Goal: Task Accomplishment & Management: Use online tool/utility

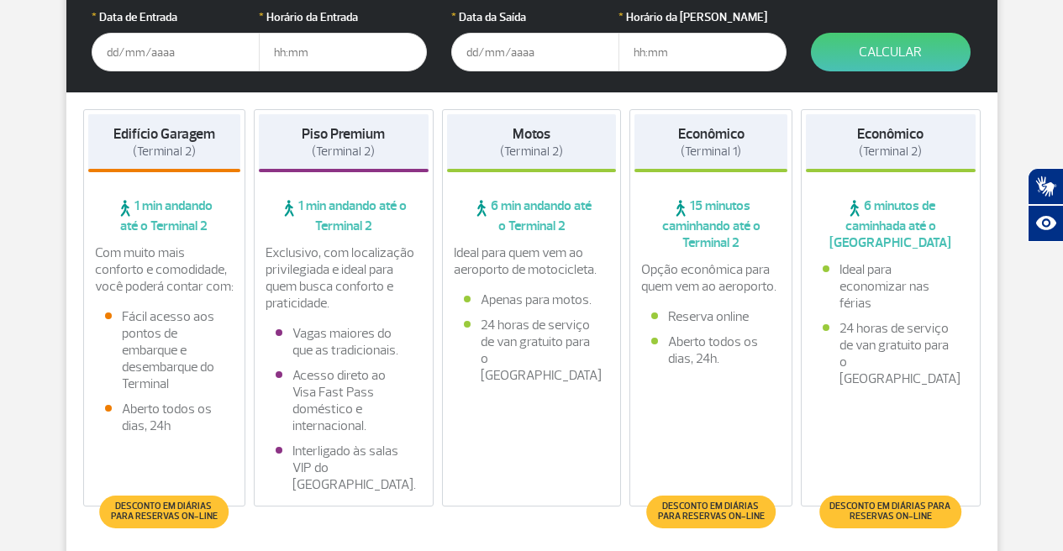
scroll to position [292, 0]
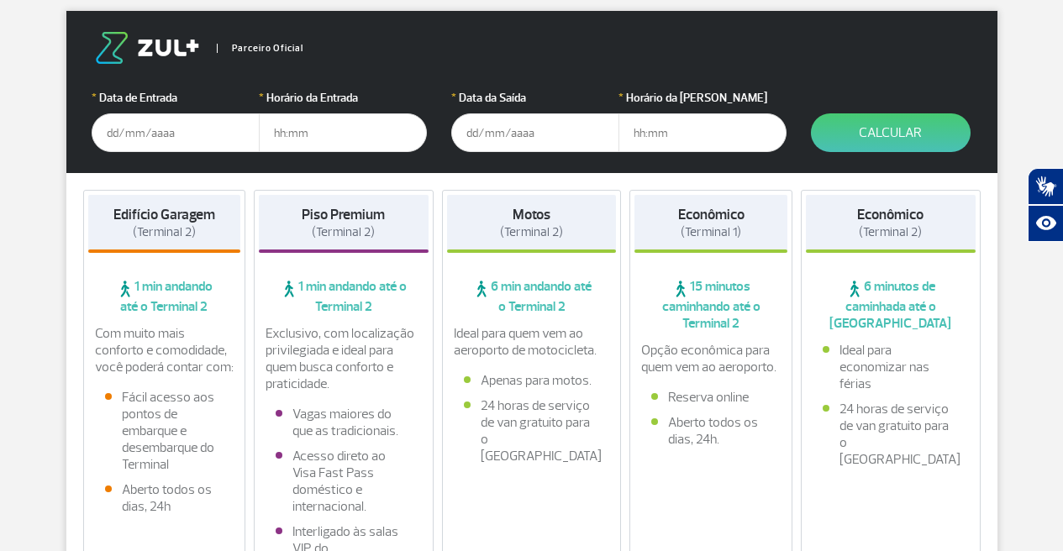
click at [176, 140] on input "text" at bounding box center [176, 132] width 168 height 39
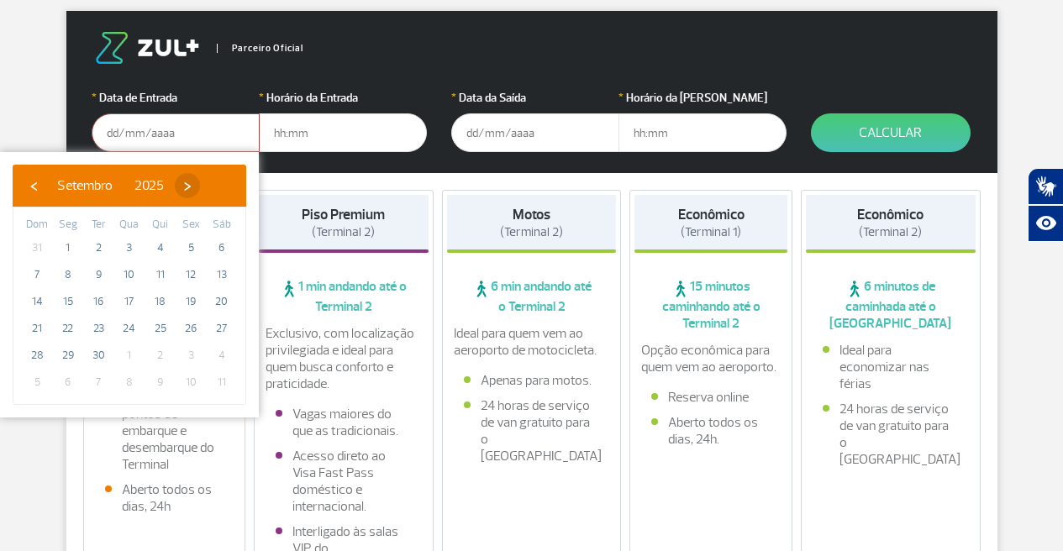
click at [200, 186] on span "›" at bounding box center [187, 185] width 25 height 25
click at [70, 274] on span "6" at bounding box center [68, 274] width 27 height 27
type input "[DATE]"
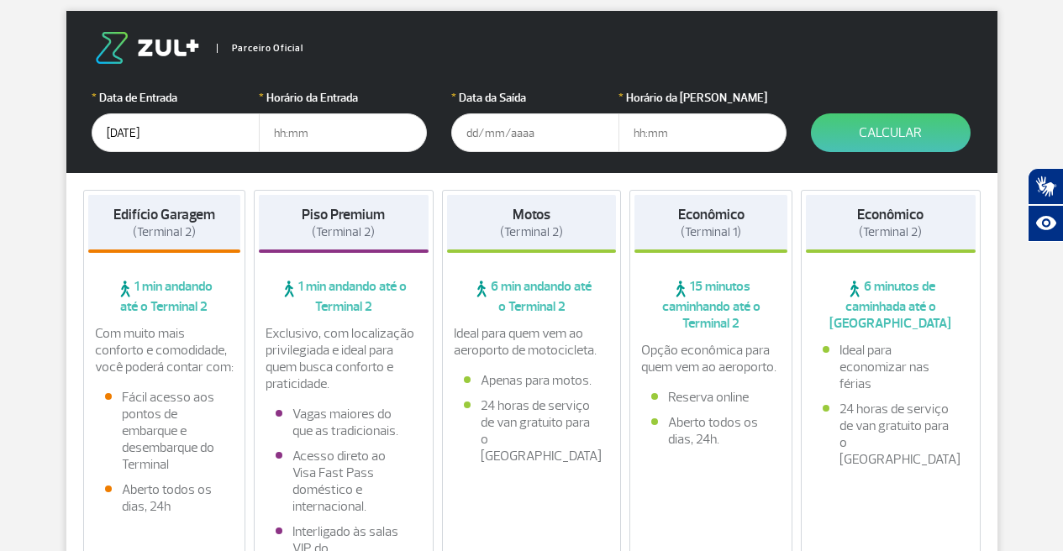
click at [306, 134] on input "text" at bounding box center [343, 132] width 168 height 39
type input "13:00"
click at [503, 131] on input "text" at bounding box center [535, 132] width 168 height 39
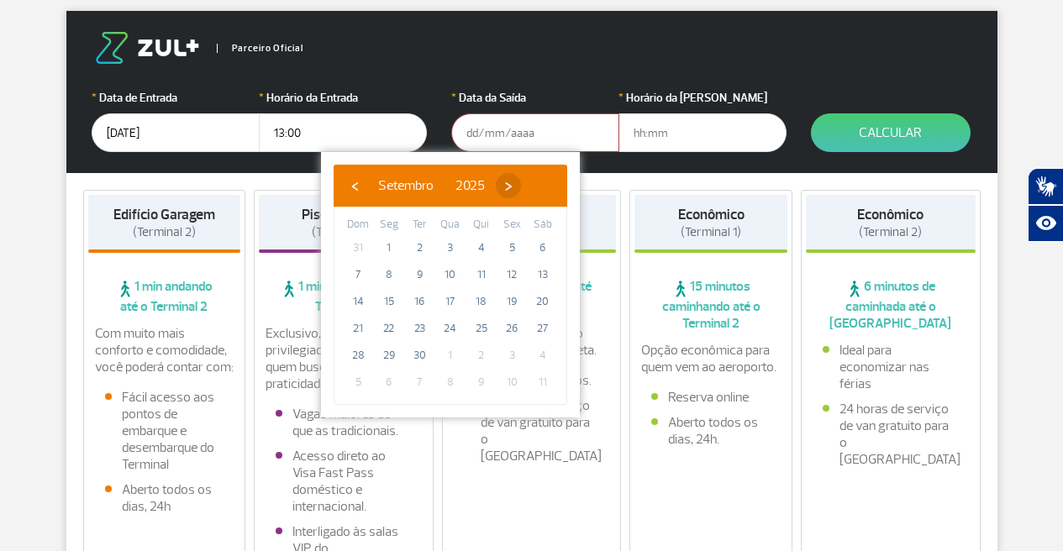
click at [521, 186] on span "›" at bounding box center [508, 185] width 25 height 25
click at [482, 299] on span "16" at bounding box center [481, 301] width 27 height 27
type input "[DATE]"
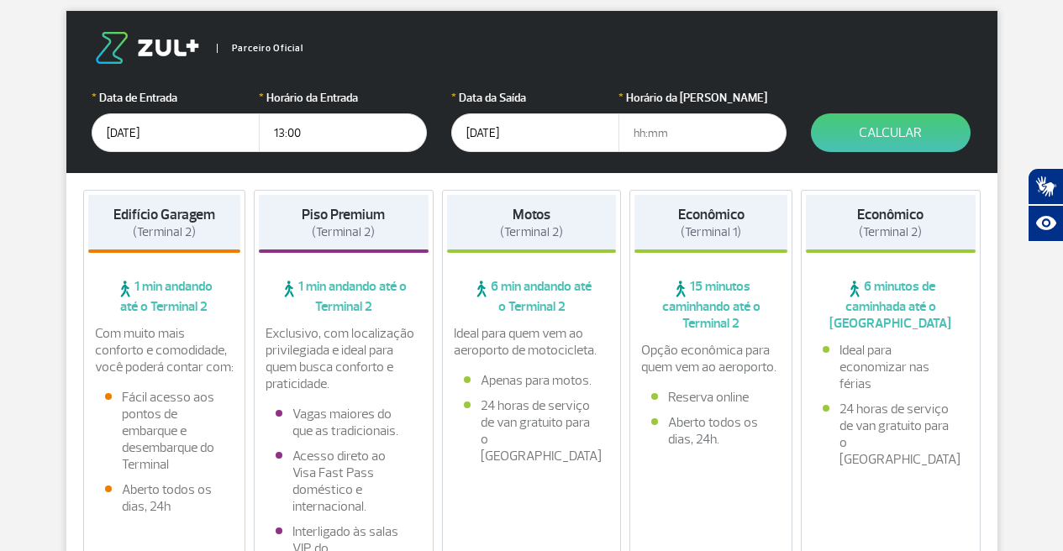
click at [661, 135] on input "text" at bounding box center [703, 132] width 168 height 39
type input "14:00"
click at [887, 129] on button "Calcular" at bounding box center [891, 132] width 160 height 39
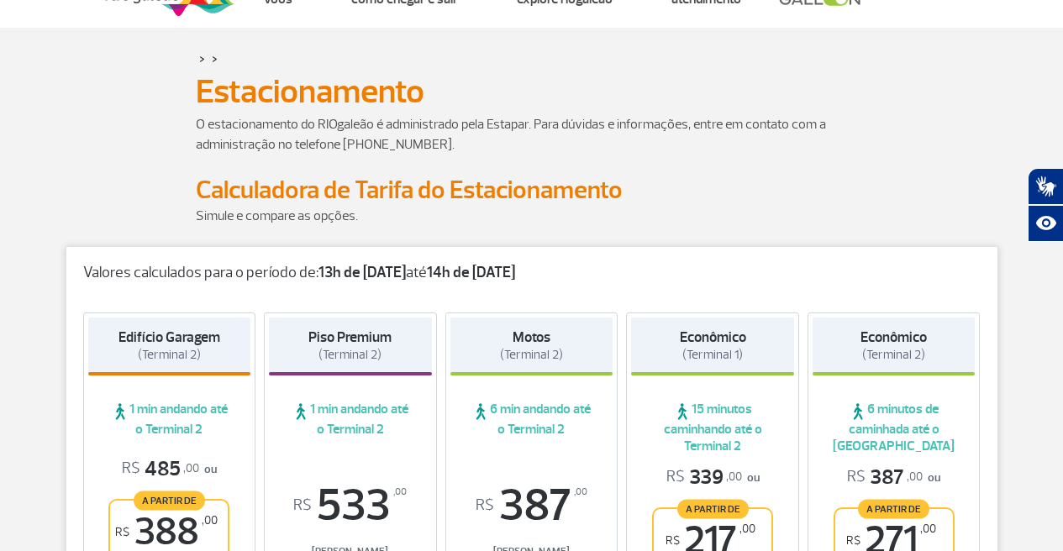
scroll to position [0, 0]
